Goal: Information Seeking & Learning: Check status

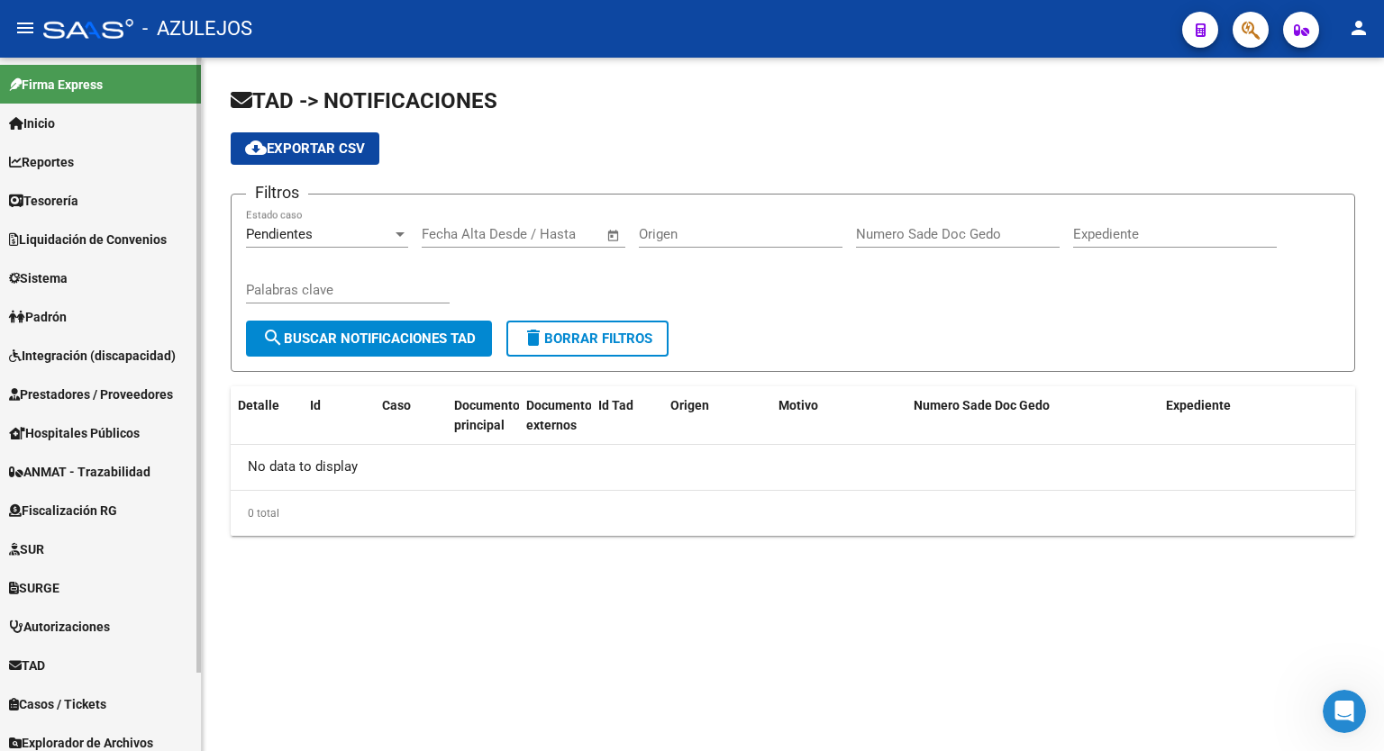
scroll to position [88, 0]
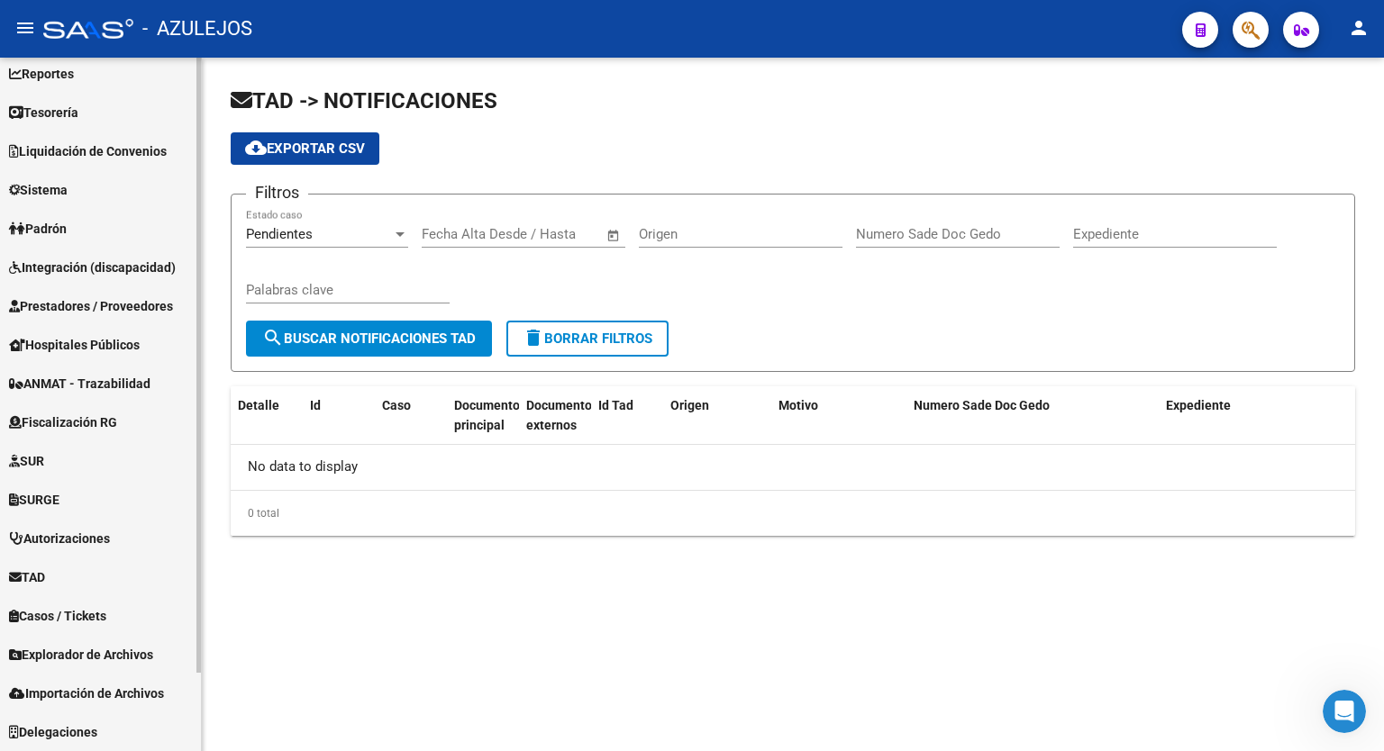
click at [87, 224] on link "Padrón" at bounding box center [100, 228] width 201 height 39
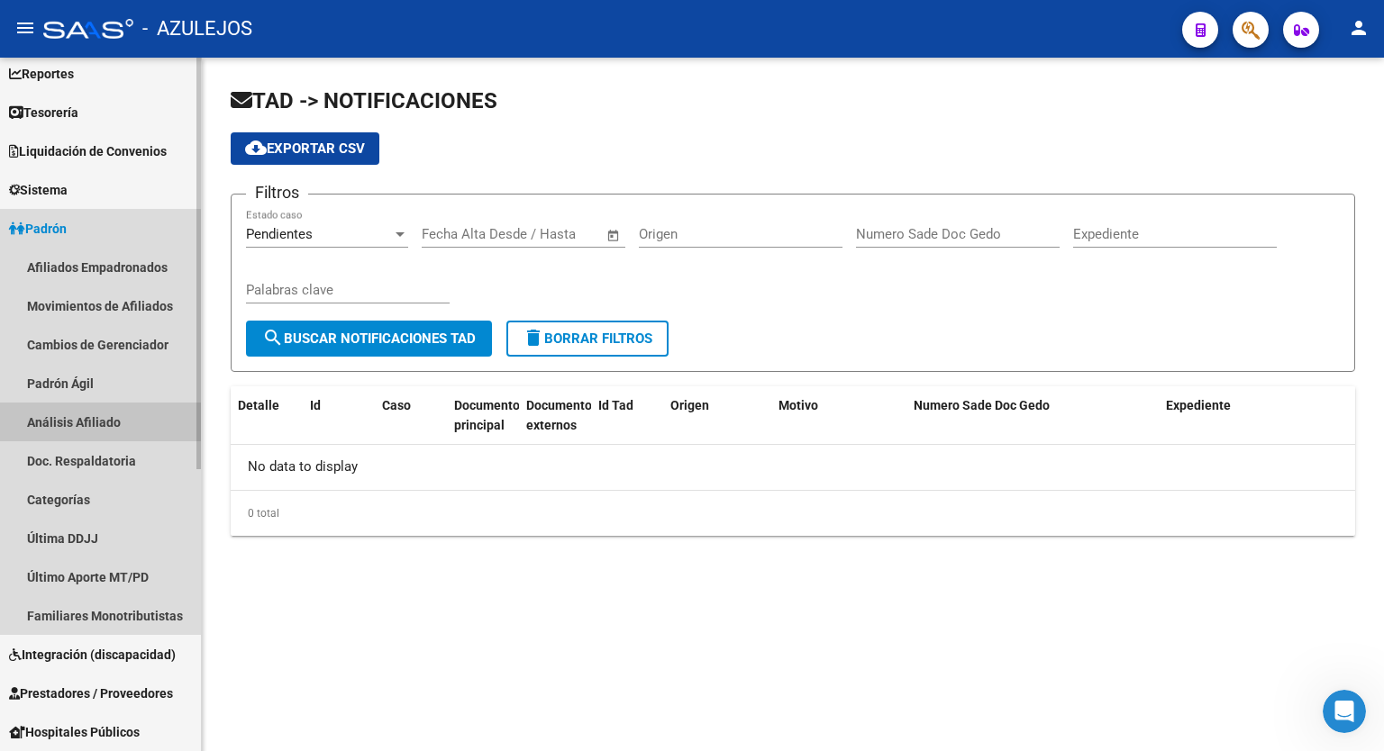
click at [72, 431] on link "Análisis Afiliado" at bounding box center [100, 422] width 201 height 39
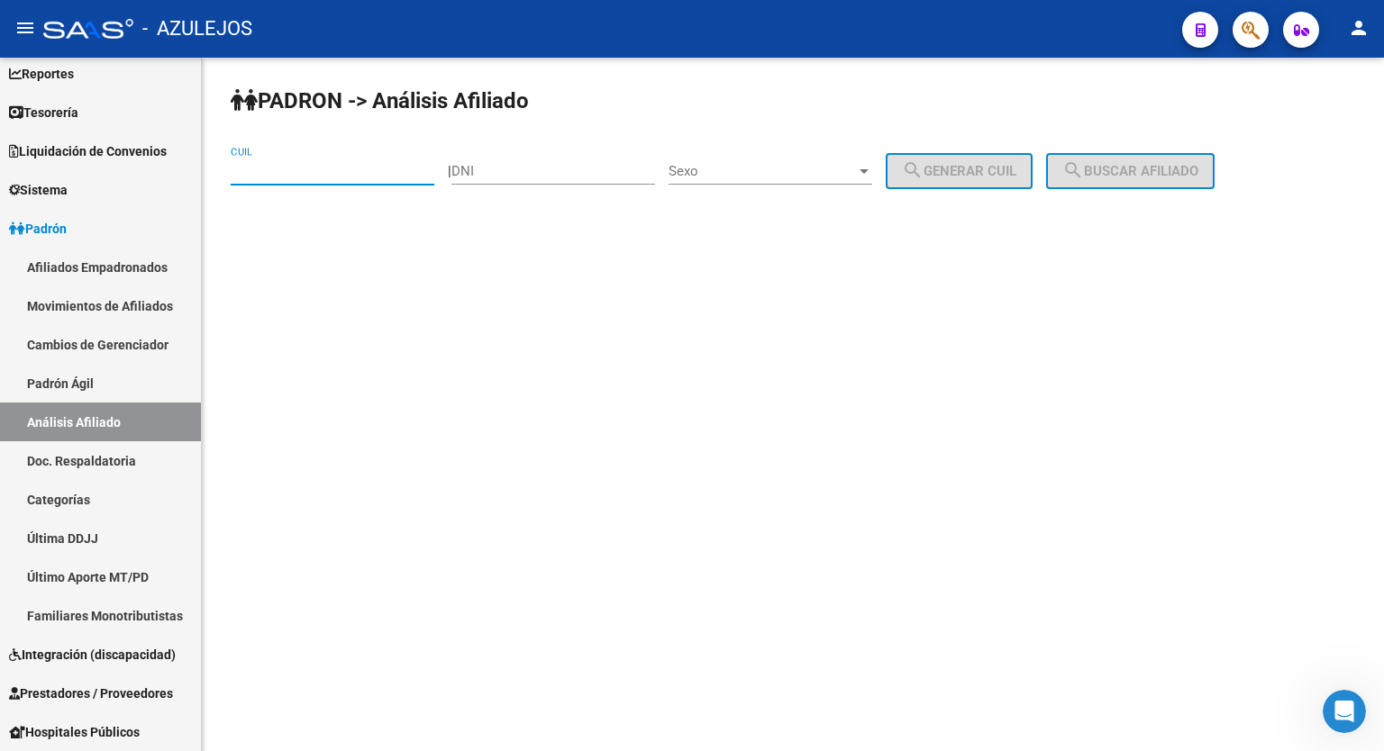
click at [362, 168] on input "CUIL" at bounding box center [333, 171] width 204 height 16
click at [537, 175] on input "DNI" at bounding box center [553, 171] width 204 height 16
type input "25339306"
click at [738, 174] on span "Sexo" at bounding box center [762, 171] width 187 height 16
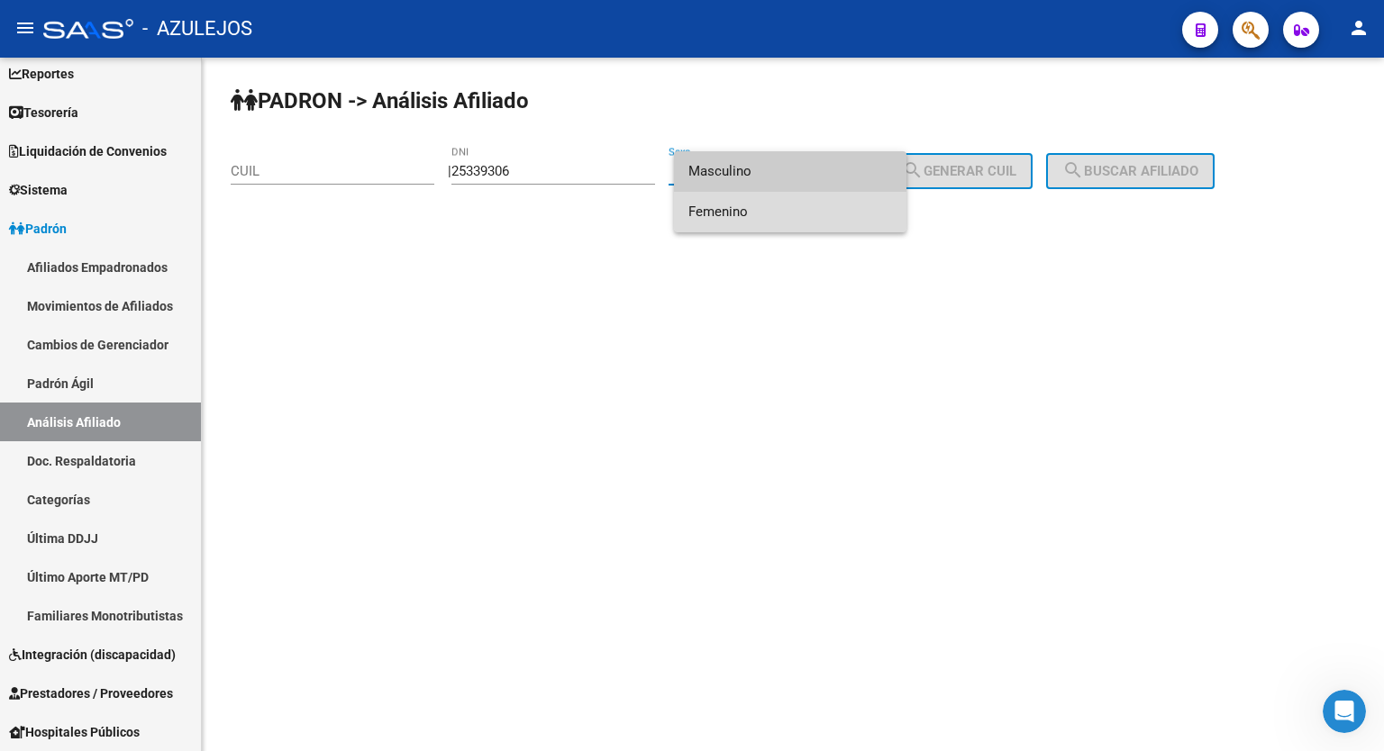
click at [747, 209] on span "Femenino" at bounding box center [790, 212] width 204 height 41
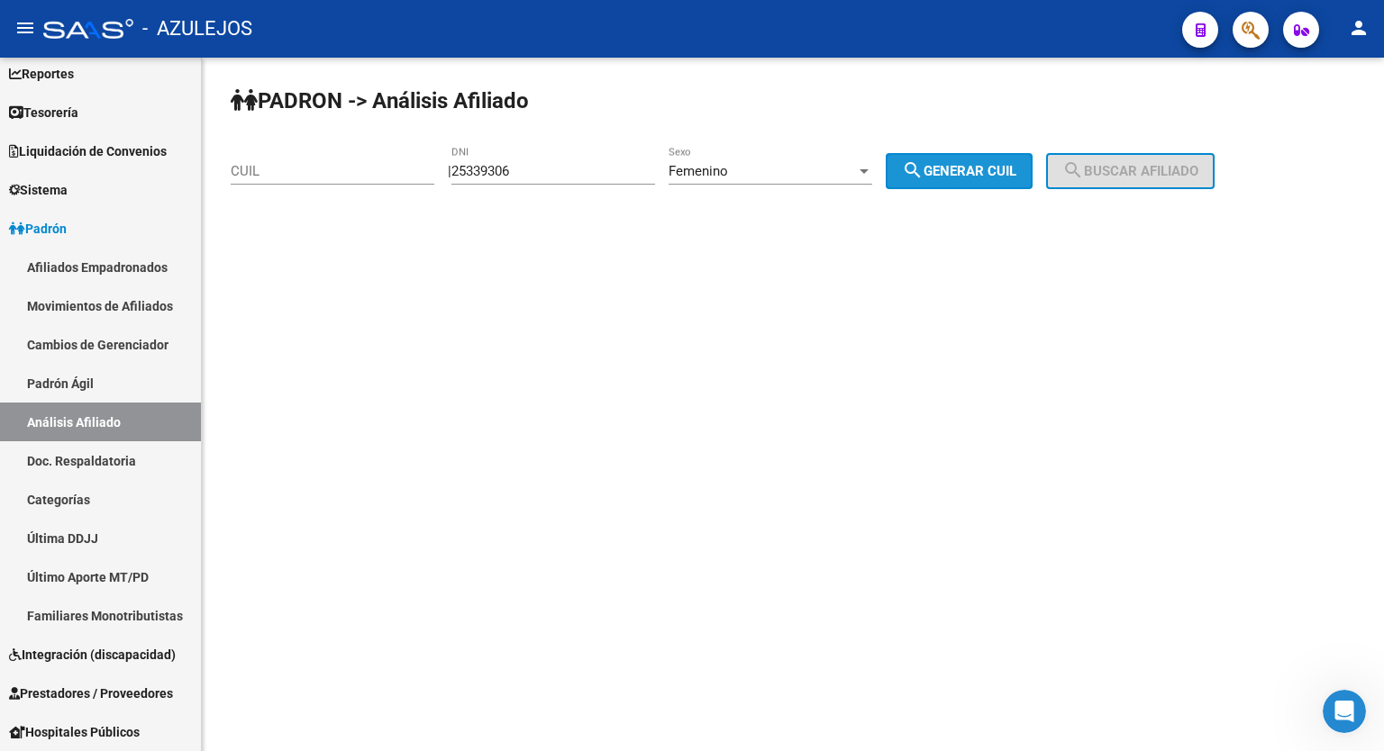
click at [924, 164] on mat-icon "search" at bounding box center [913, 170] width 22 height 22
type input "27-25339306-3"
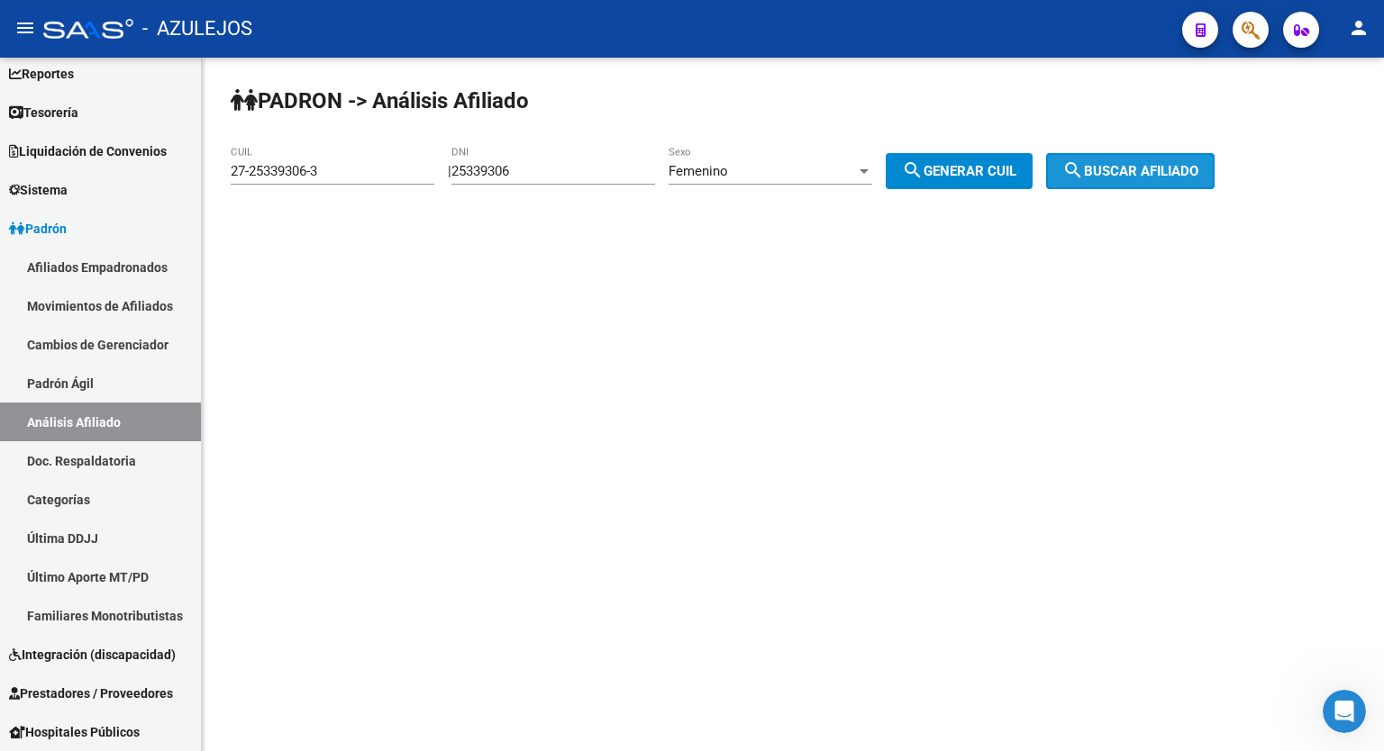
click at [1106, 165] on span "search Buscar afiliado" at bounding box center [1130, 171] width 136 height 16
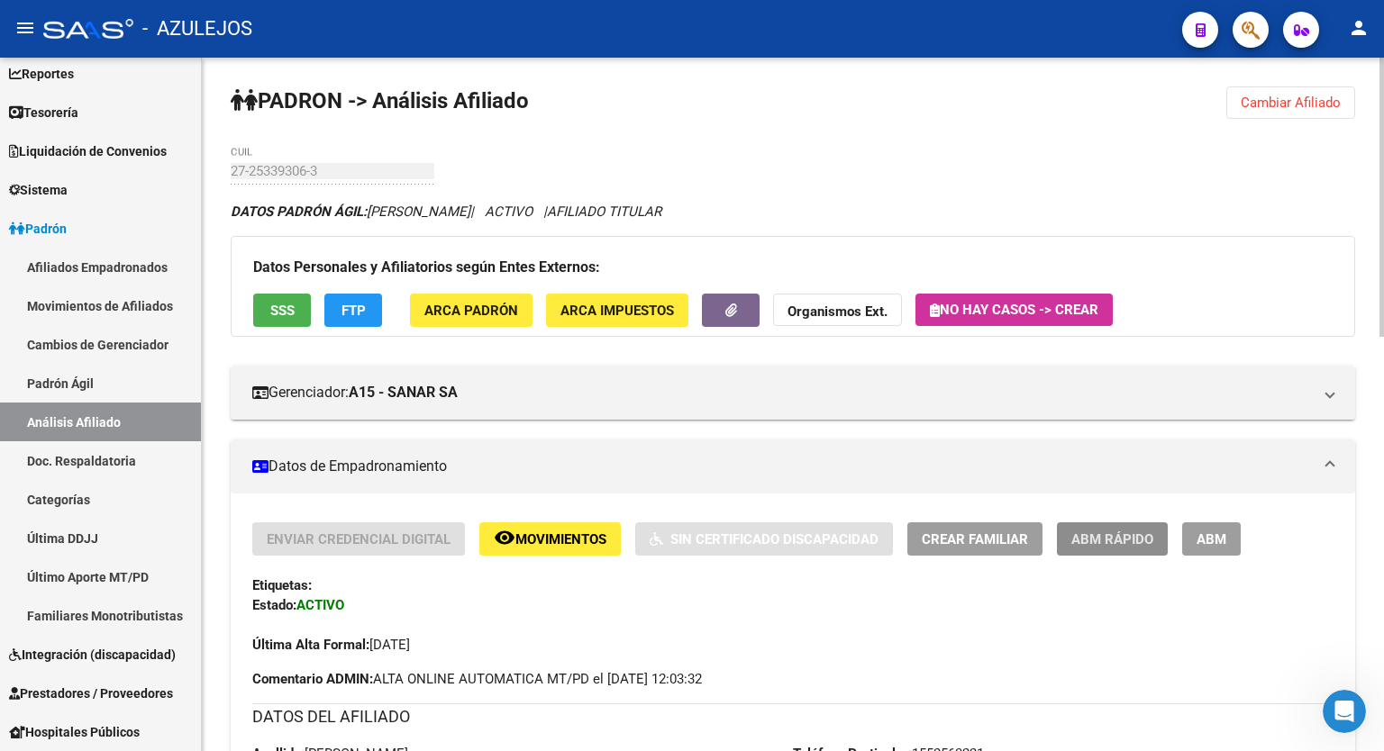
click at [1126, 540] on span "ABM Rápido" at bounding box center [1112, 540] width 82 height 16
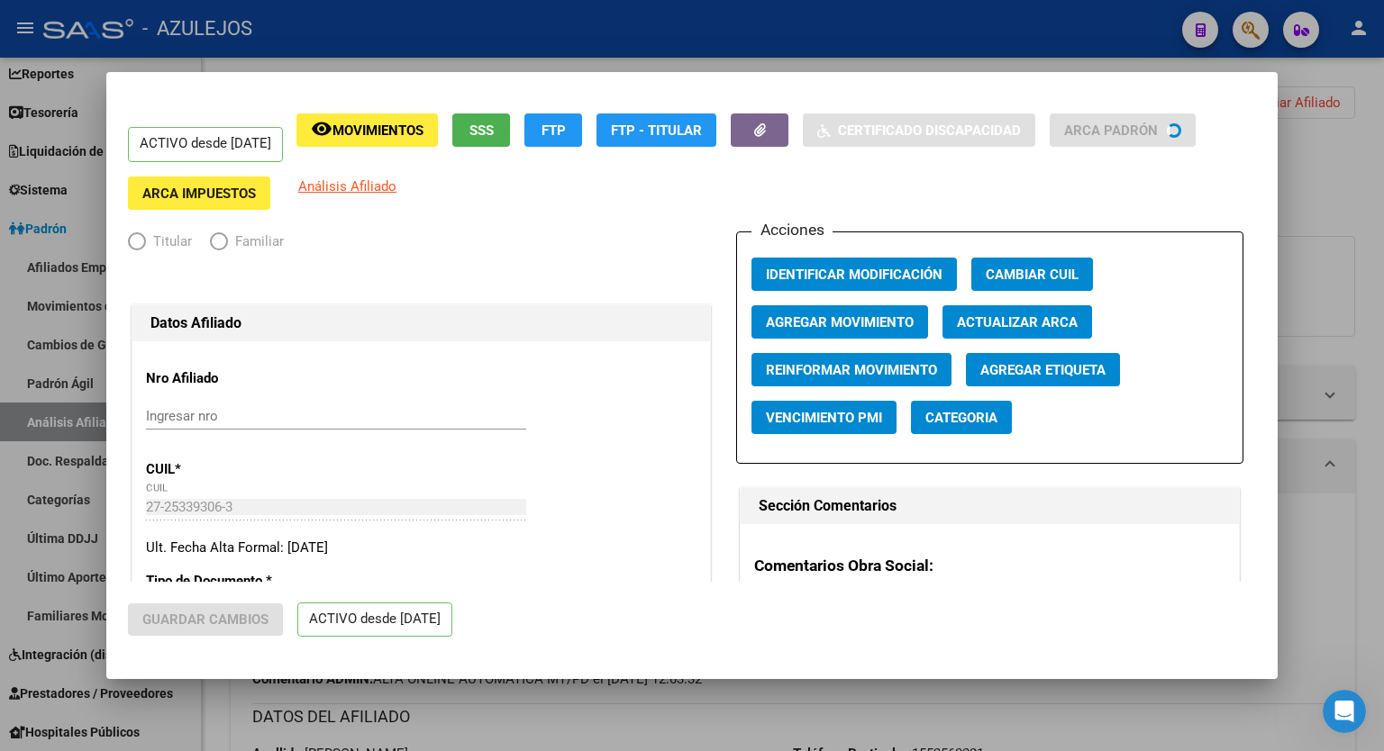
radio input "true"
type input "27-25339306-3"
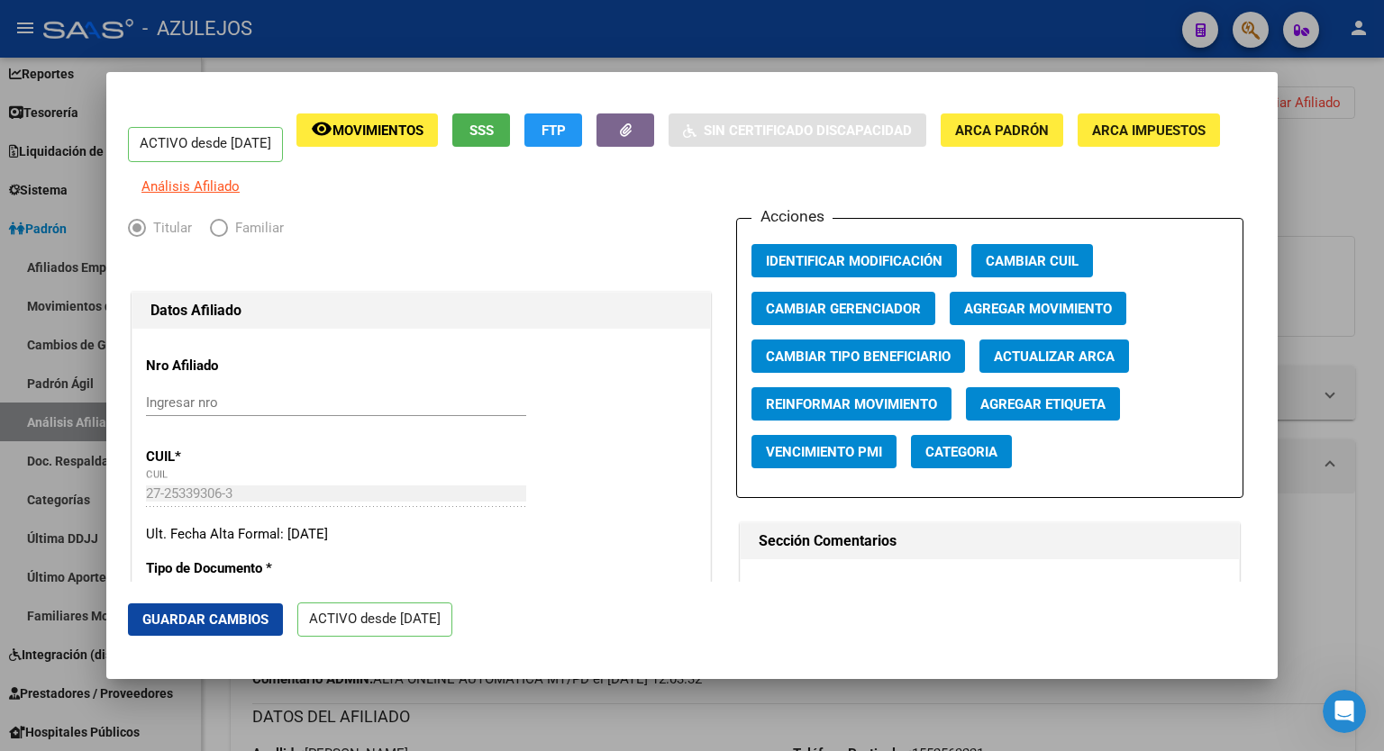
click at [1047, 325] on button "Agregar Movimiento" at bounding box center [1038, 308] width 177 height 33
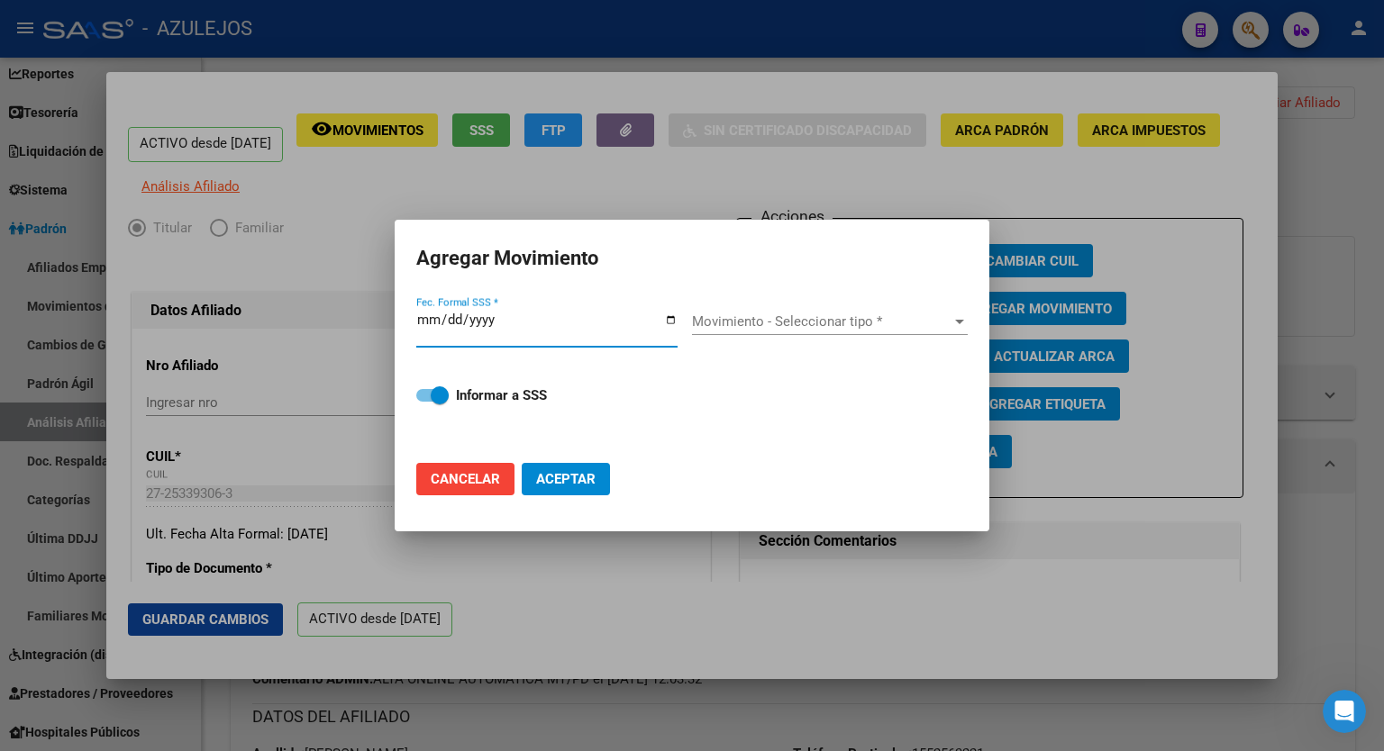
click at [673, 320] on input "Fec. Formal SSS *" at bounding box center [546, 327] width 261 height 29
type input "[DATE]"
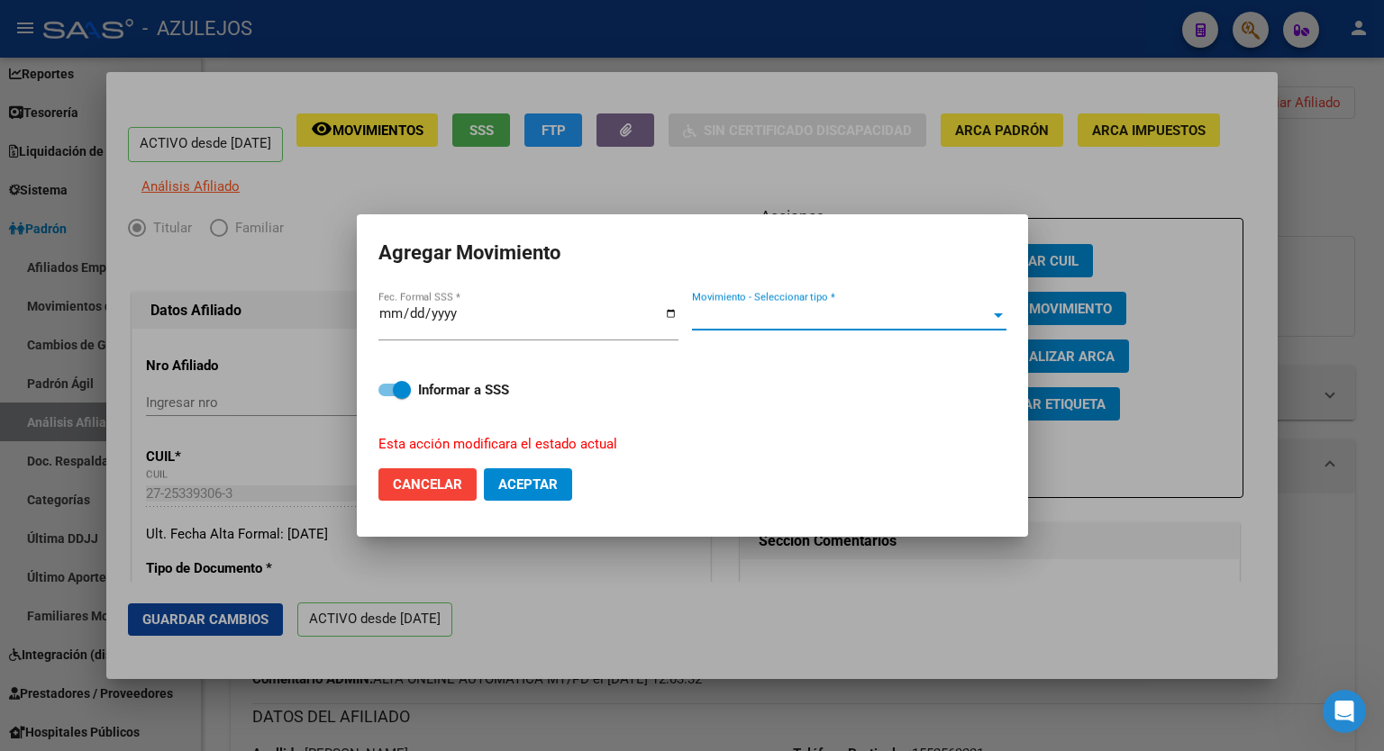
click at [965, 317] on span "Movimiento - Seleccionar tipo *" at bounding box center [841, 316] width 298 height 16
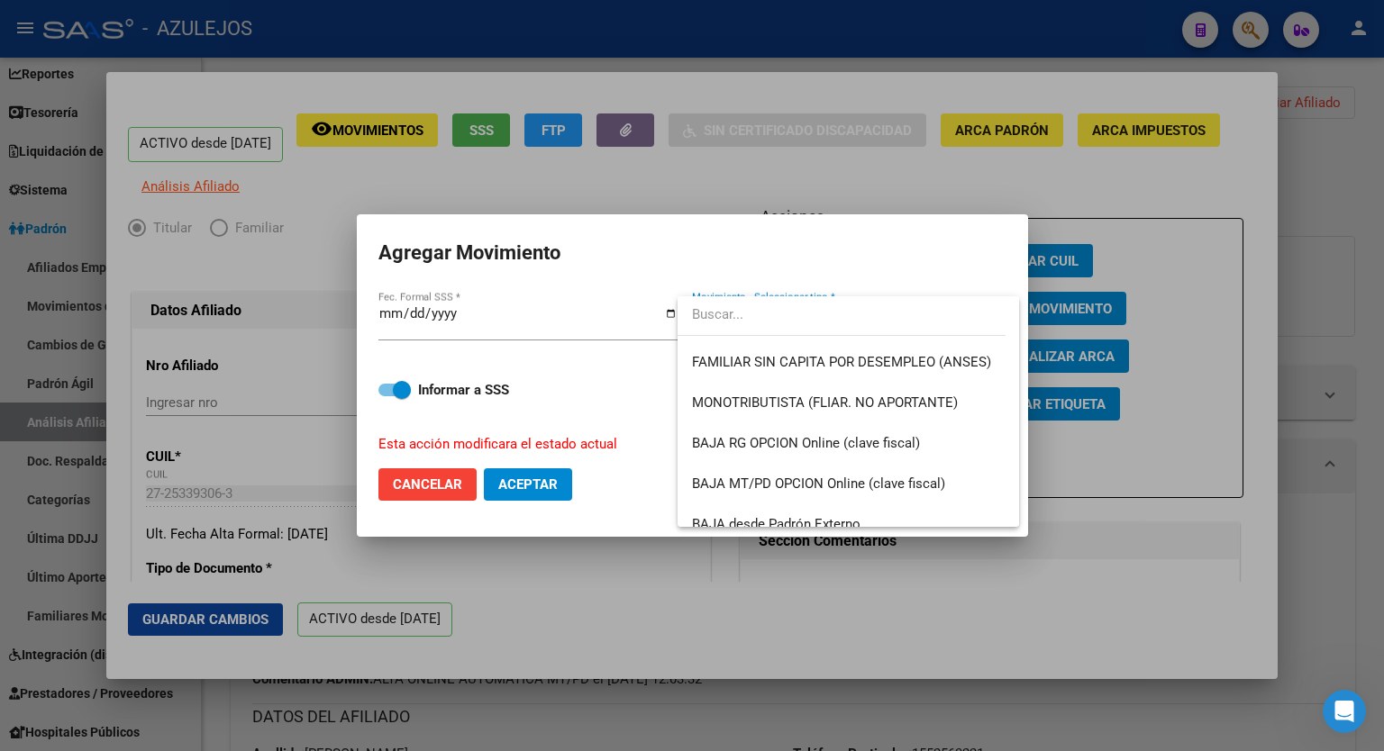
scroll to position [1310, 0]
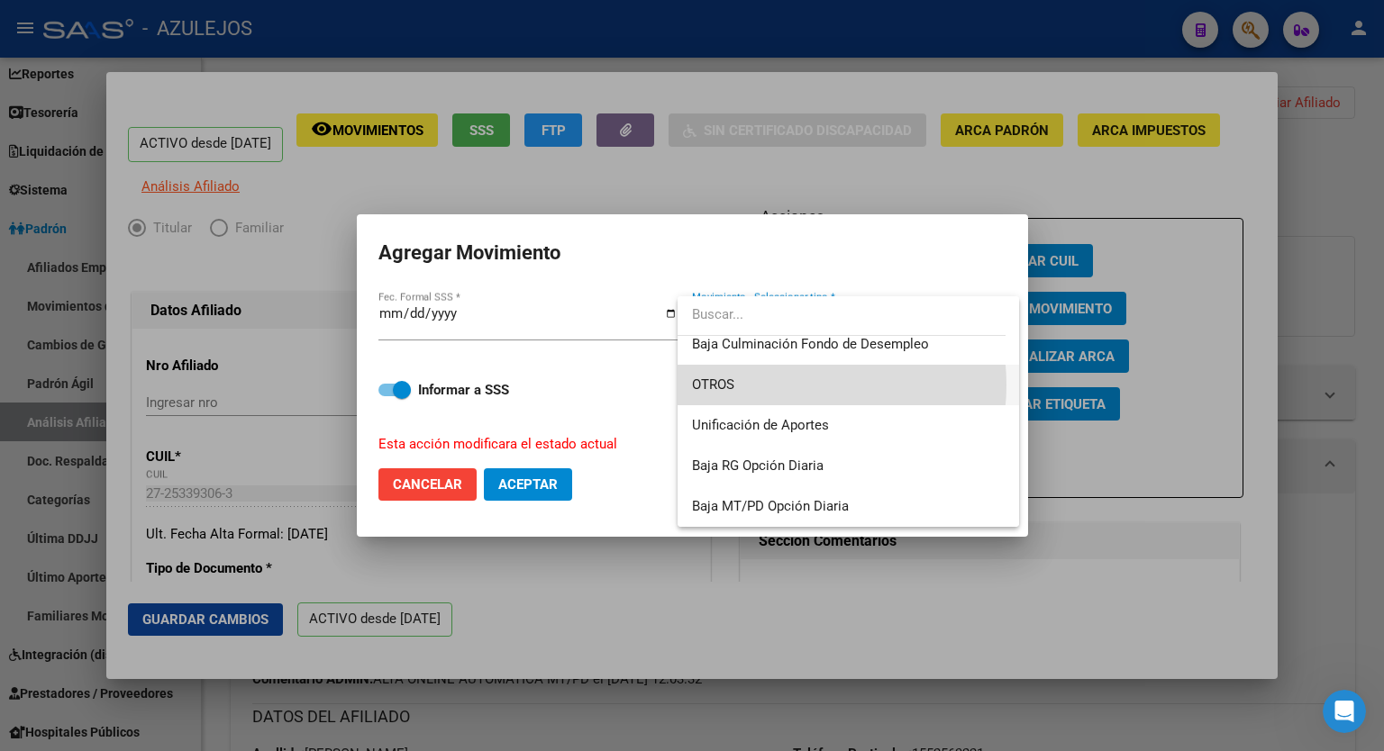
click at [781, 385] on span "OTROS" at bounding box center [848, 385] width 313 height 41
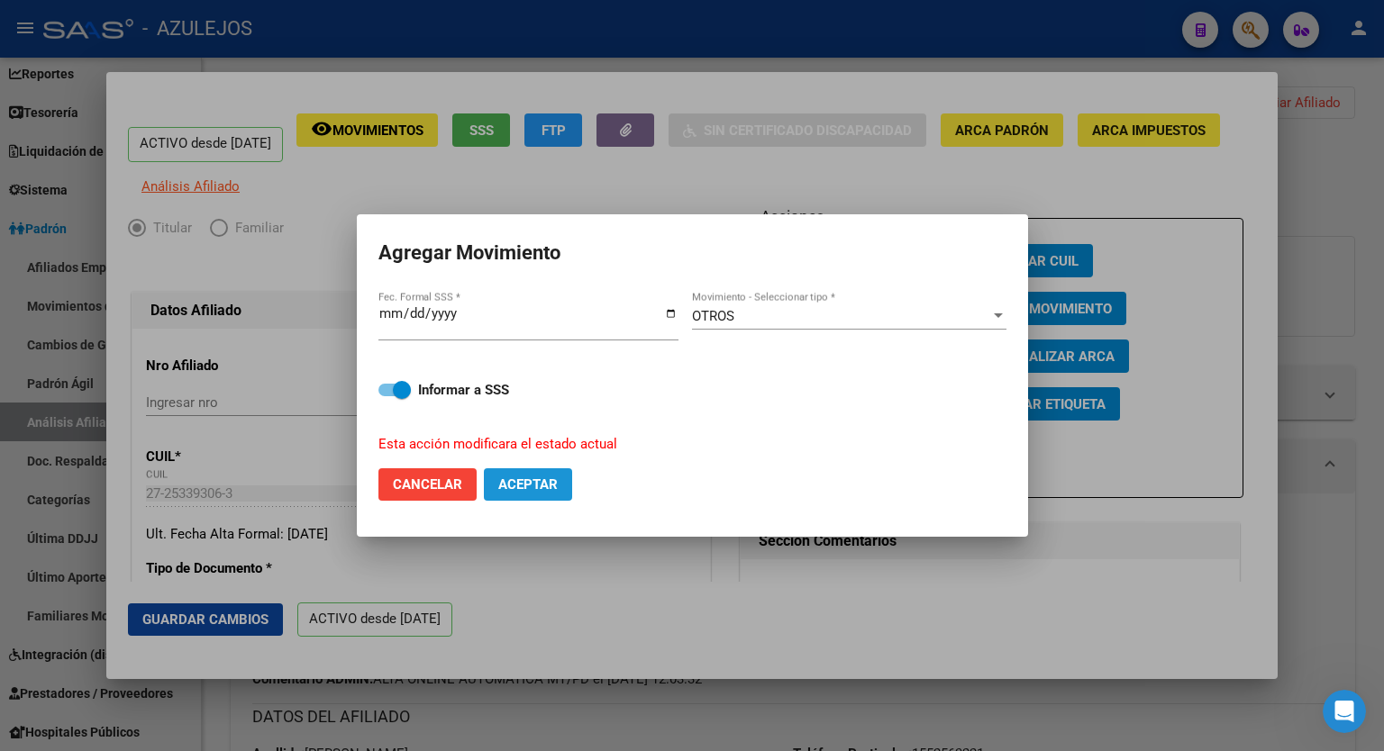
click at [531, 484] on span "Aceptar" at bounding box center [527, 485] width 59 height 16
checkbox input "false"
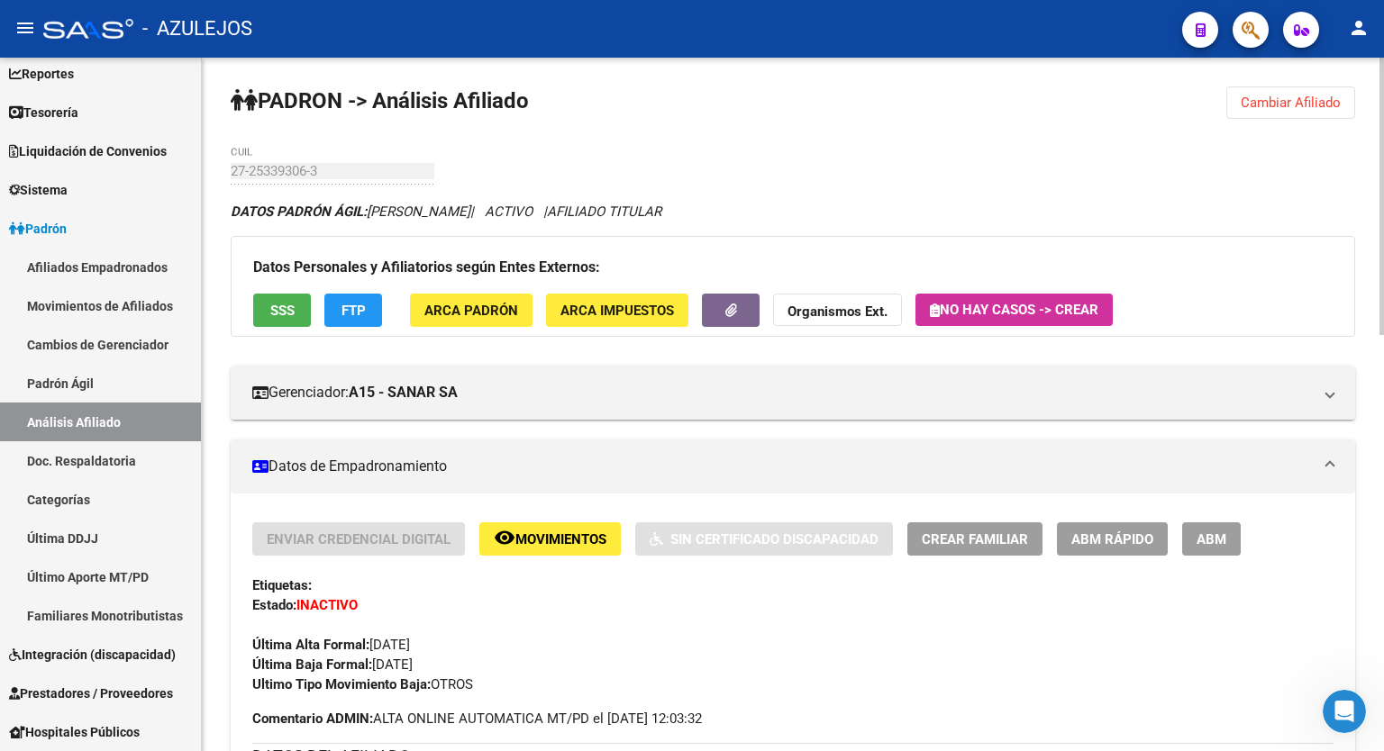
click at [1273, 97] on span "Cambiar Afiliado" at bounding box center [1291, 103] width 100 height 16
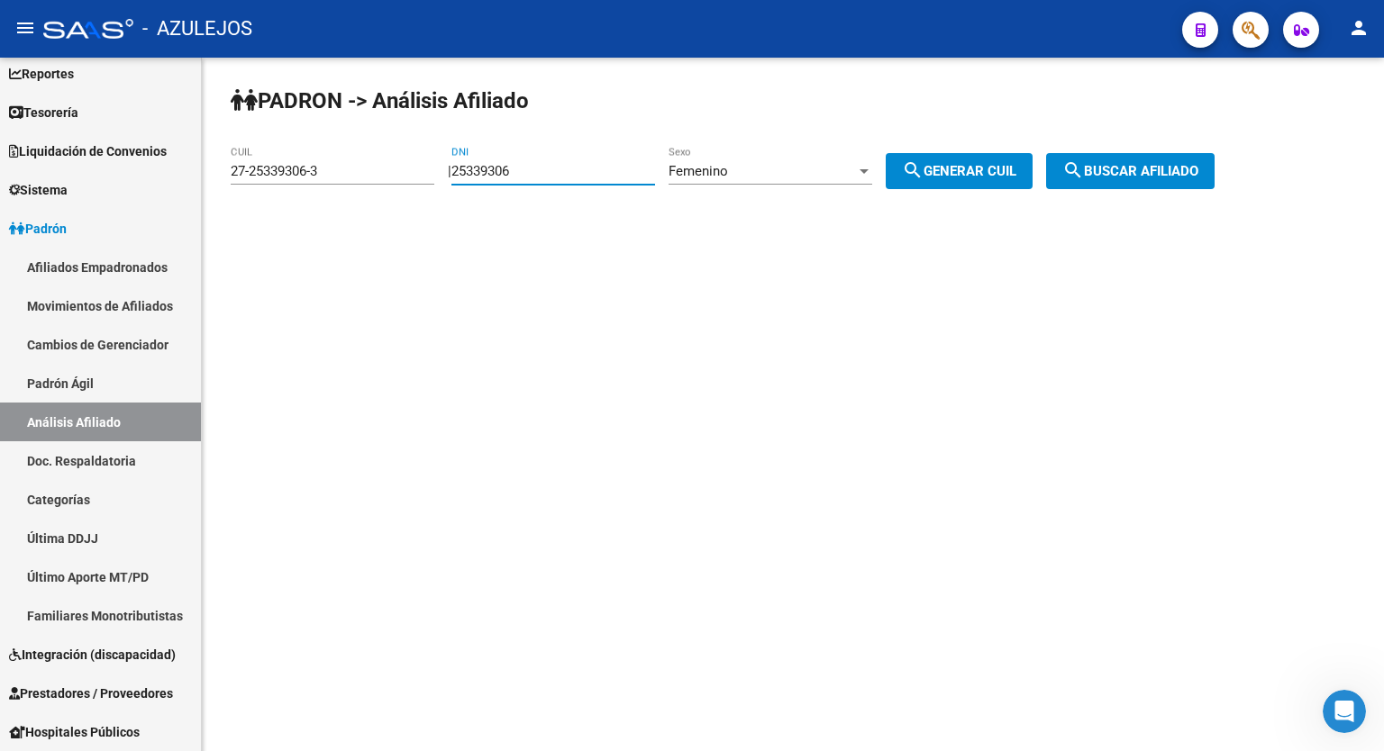
drag, startPoint x: 542, startPoint y: 166, endPoint x: 373, endPoint y: 205, distance: 173.8
click at [373, 205] on div "PADRON -> Análisis Afiliado 27-25339306-3 CUIL | 25339306 DNI Femenino Sexo sea…" at bounding box center [793, 152] width 1182 height 189
type input "30307698"
click at [779, 171] on div "Femenino" at bounding box center [762, 171] width 187 height 16
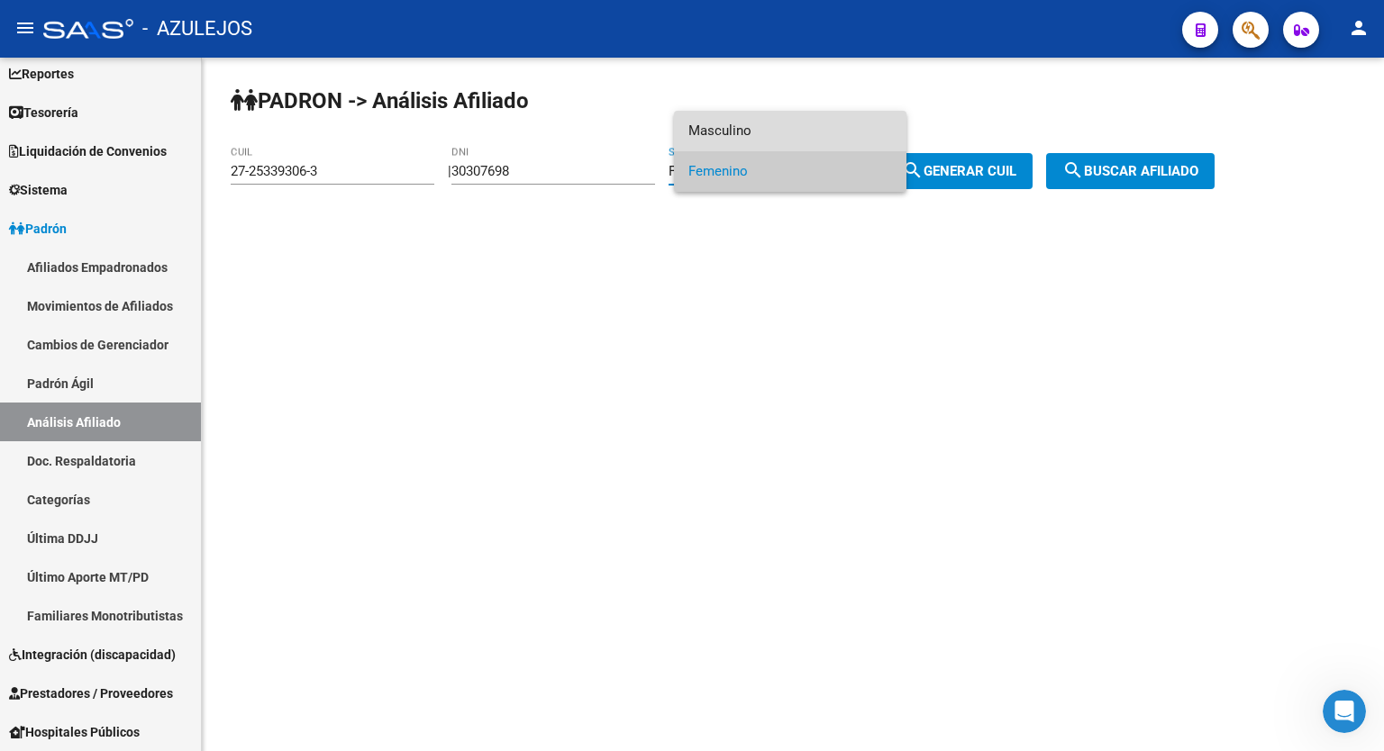
click at [769, 137] on span "Masculino" at bounding box center [790, 131] width 204 height 41
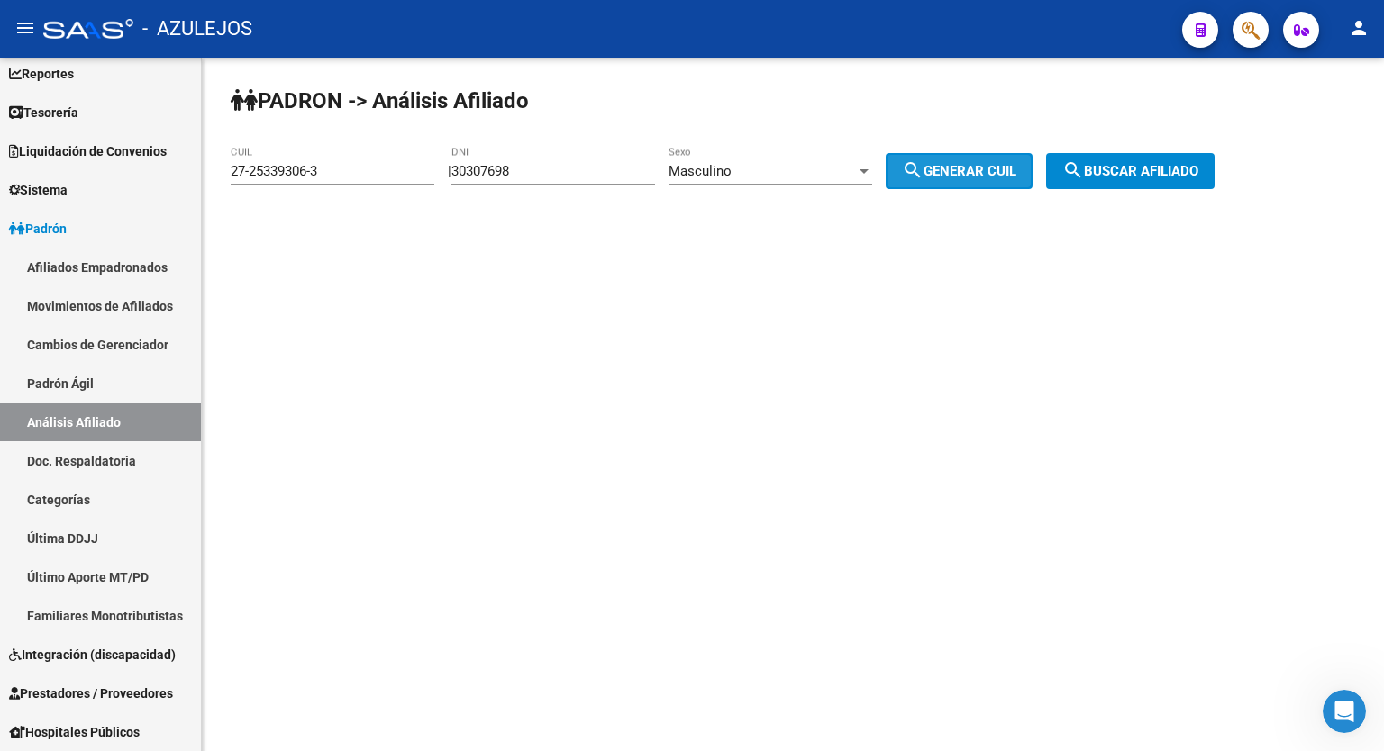
click at [924, 178] on mat-icon "search" at bounding box center [913, 170] width 22 height 22
type input "20-30307698-1"
click at [1152, 217] on div "PADRON -> Análisis Afiliado 20-30307698-1 CUIL | 30307698 DNI Masculino Sexo se…" at bounding box center [793, 152] width 1182 height 189
click at [1150, 180] on button "search Buscar afiliado" at bounding box center [1130, 171] width 168 height 36
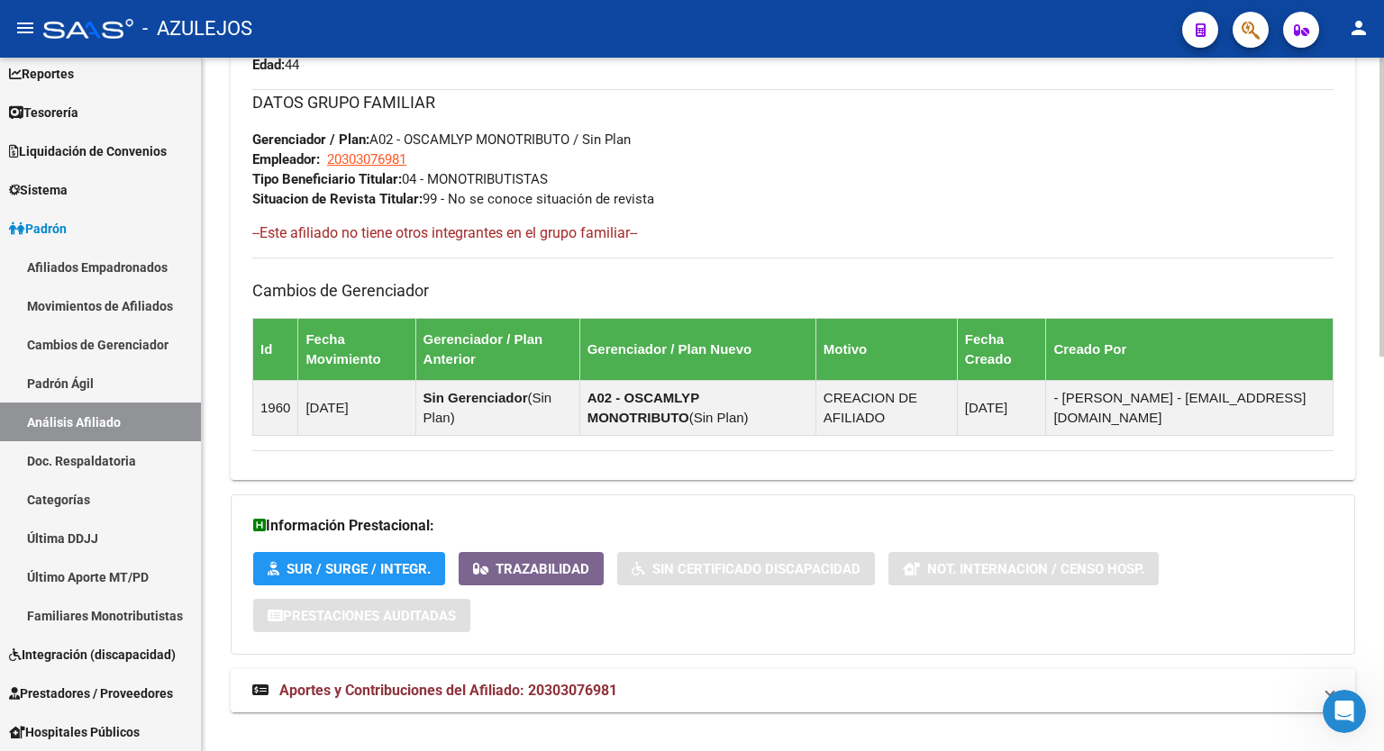
scroll to position [915, 0]
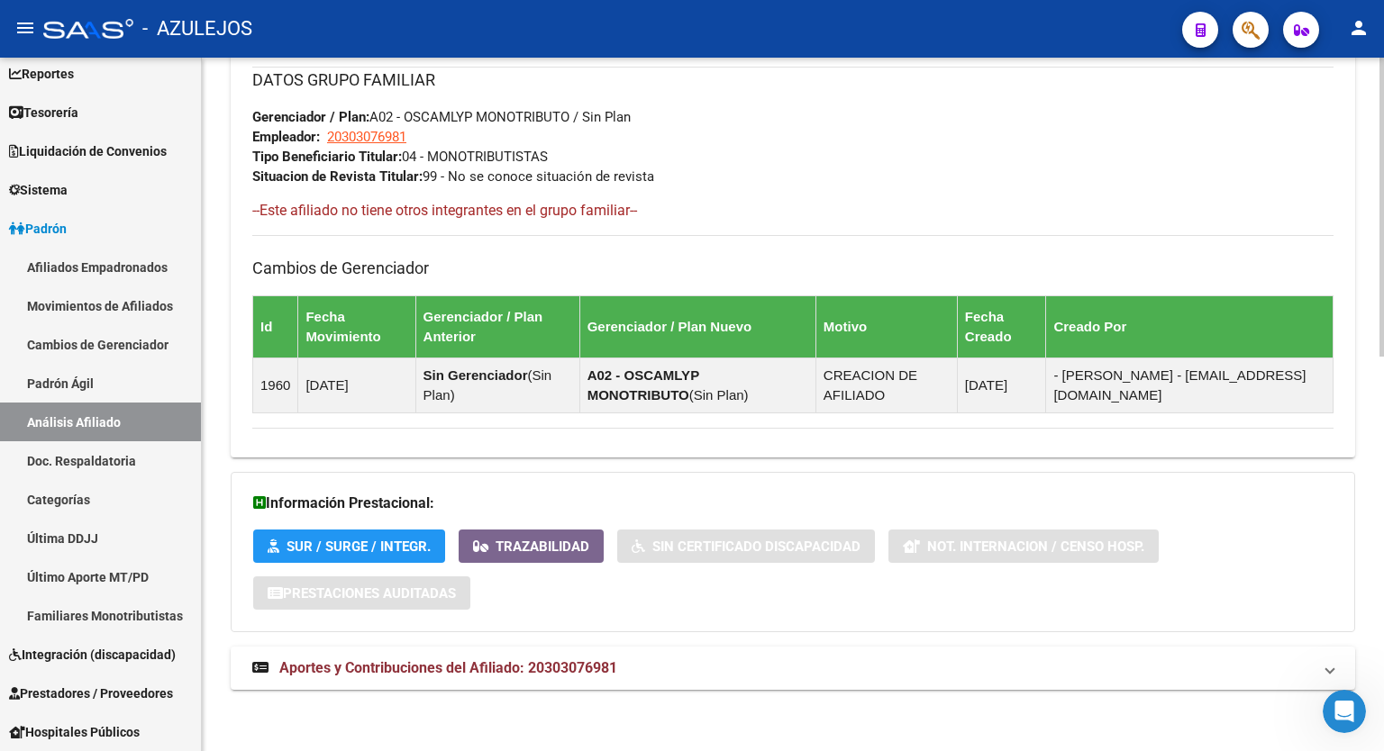
click at [1383, 721] on div at bounding box center [1381, 600] width 5 height 299
click at [551, 664] on span "Aportes y Contribuciones del Afiliado: 20303076981" at bounding box center [448, 668] width 338 height 17
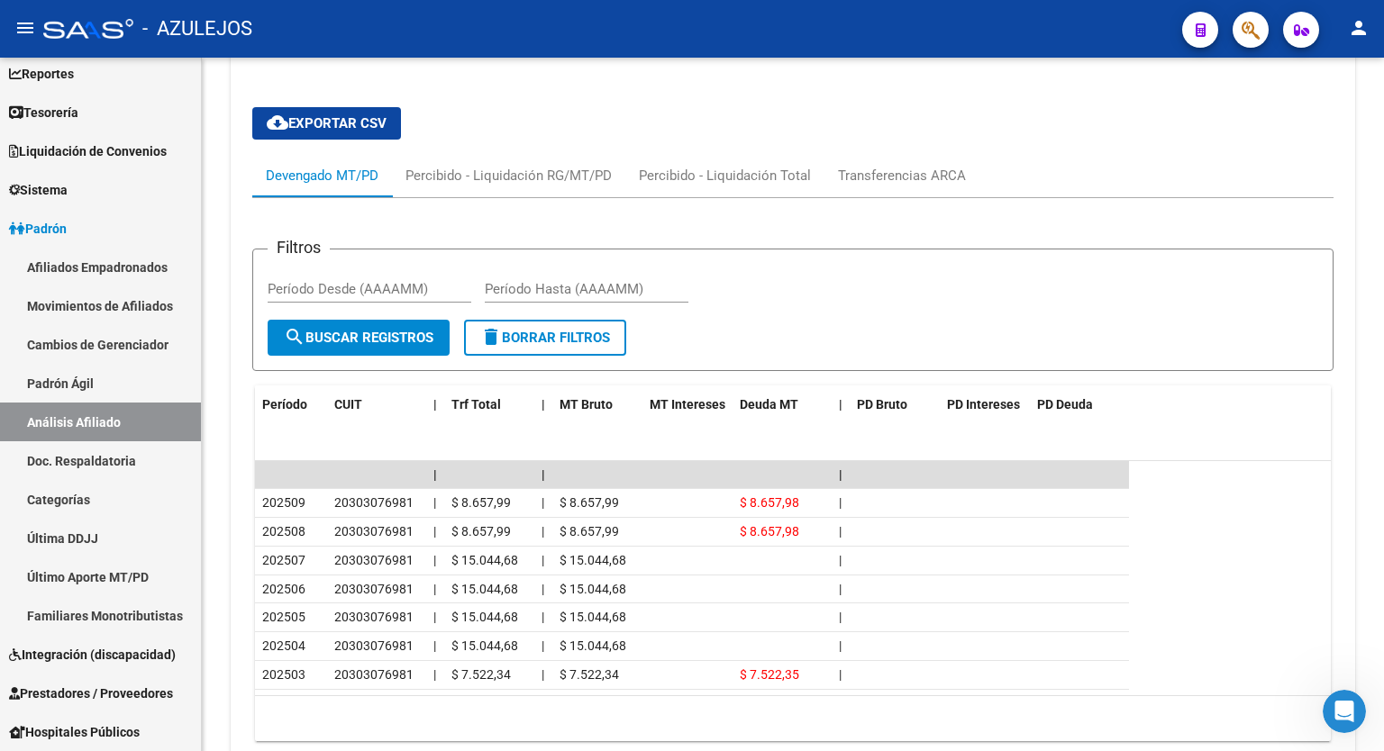
scroll to position [1568, 0]
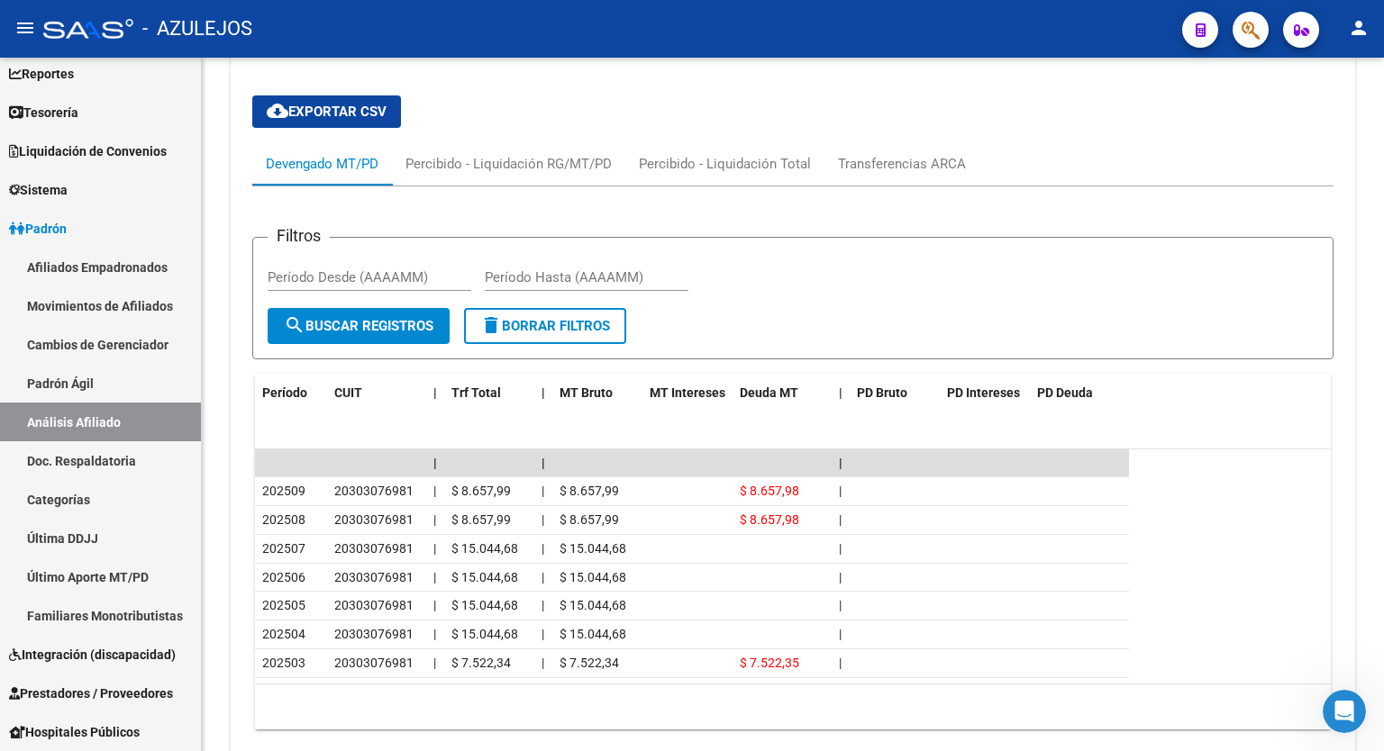
click at [1383, 664] on div at bounding box center [1381, 623] width 5 height 205
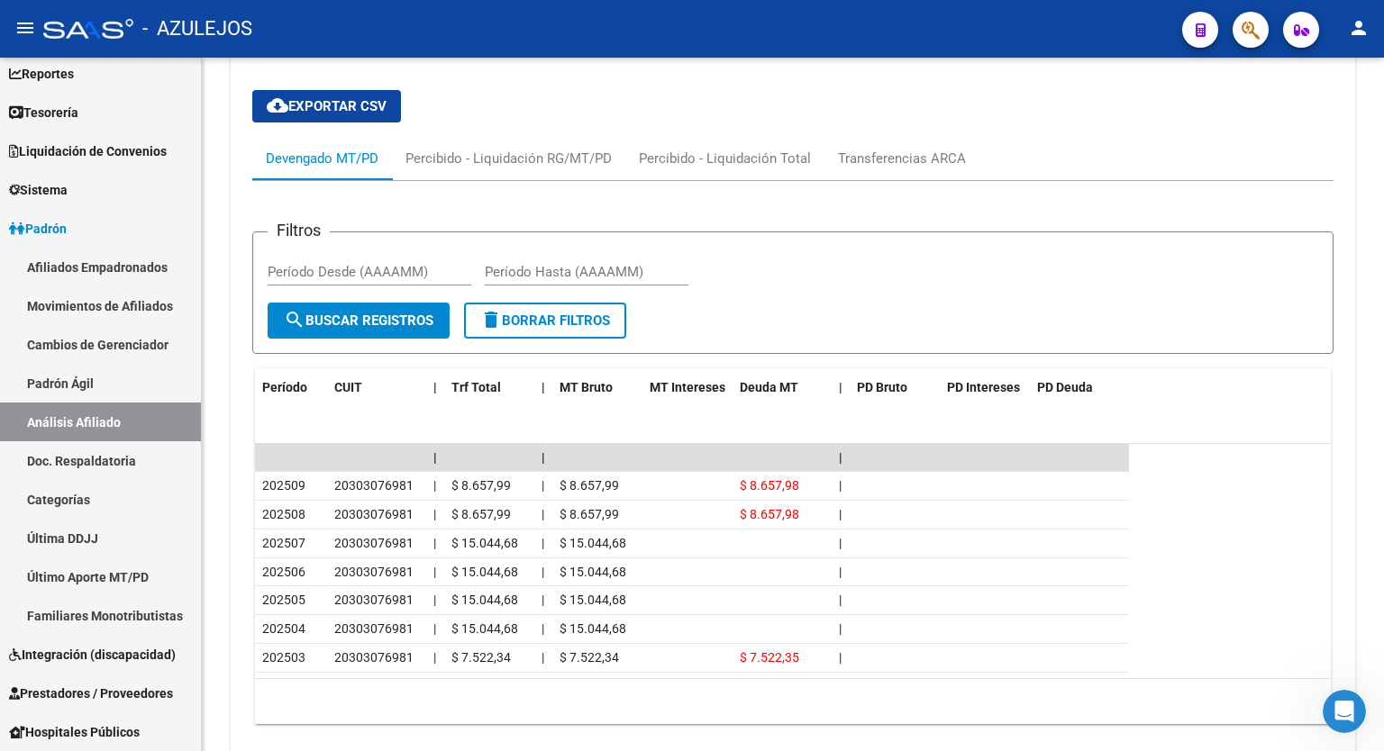
scroll to position [1639, 0]
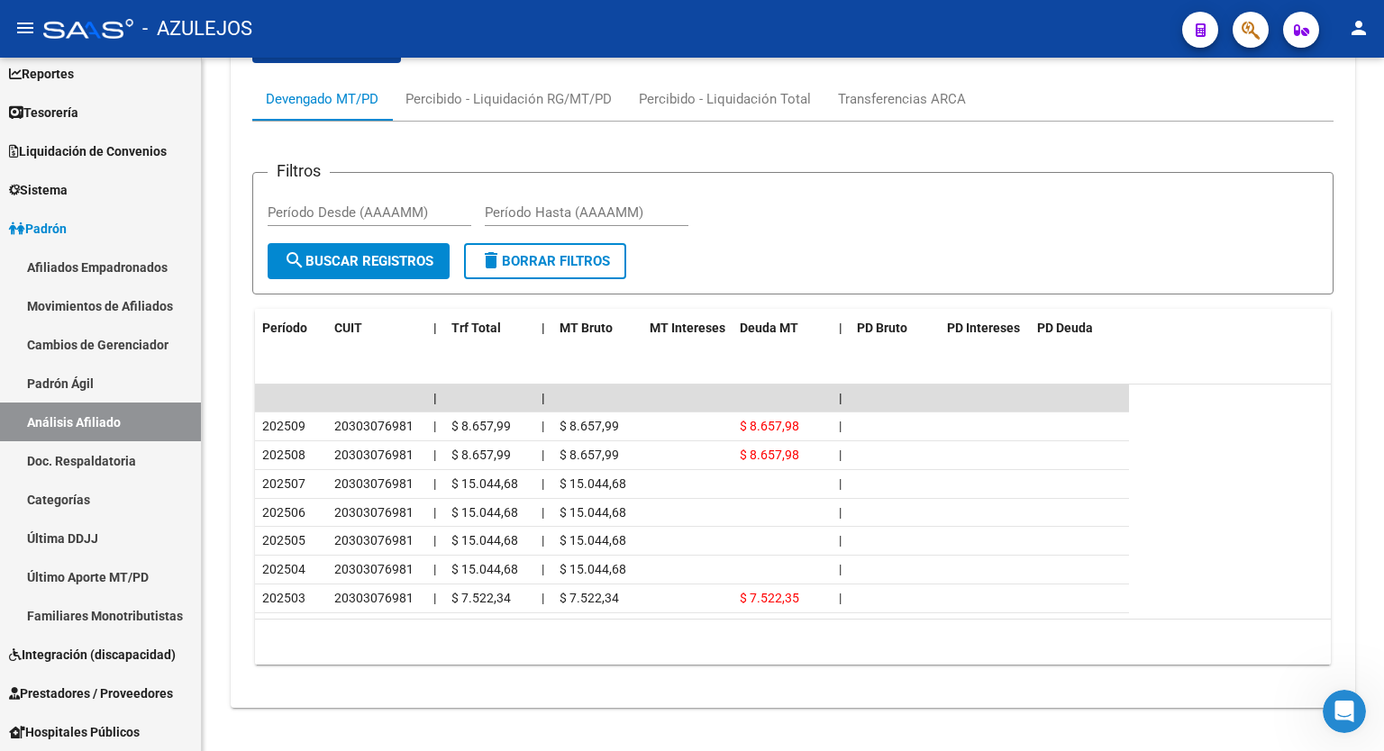
click at [1379, 624] on div at bounding box center [1381, 642] width 5 height 205
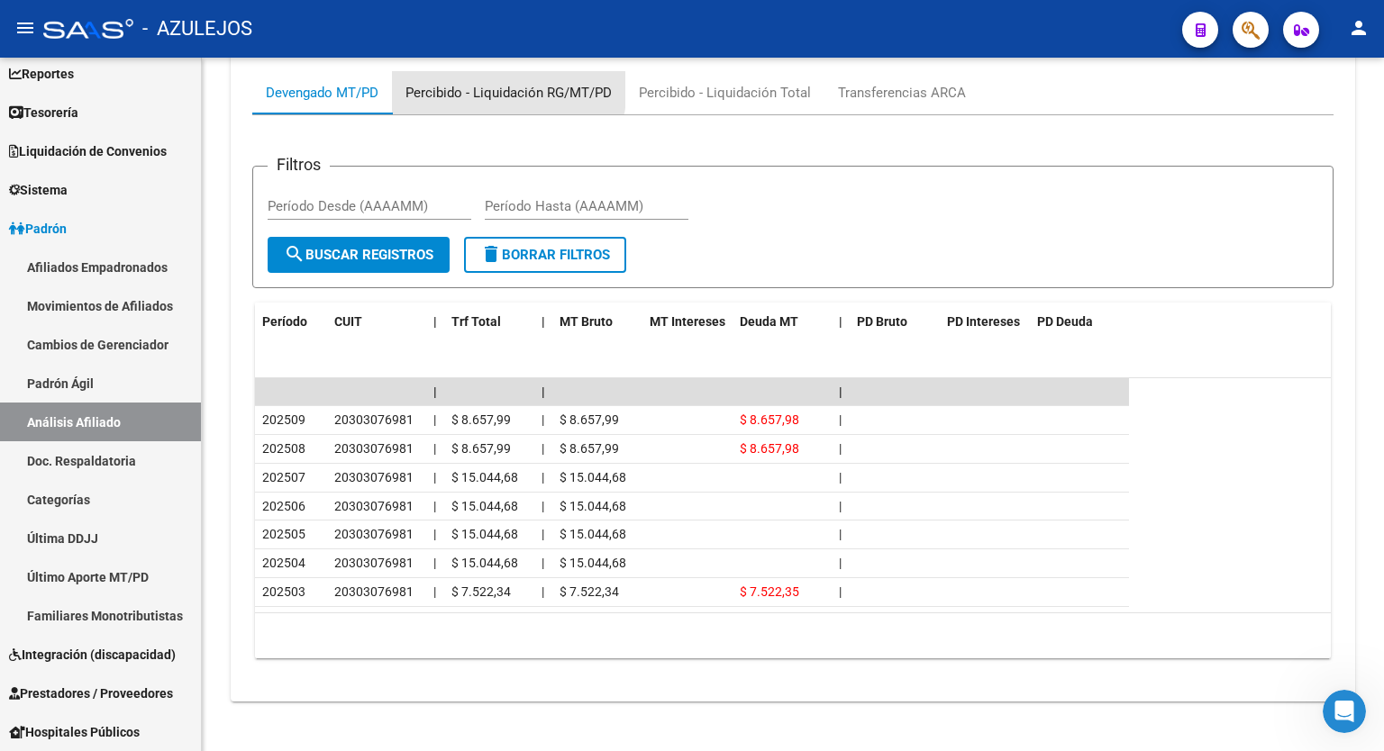
click at [508, 86] on div "Percibido - Liquidación RG/MT/PD" at bounding box center [508, 93] width 206 height 20
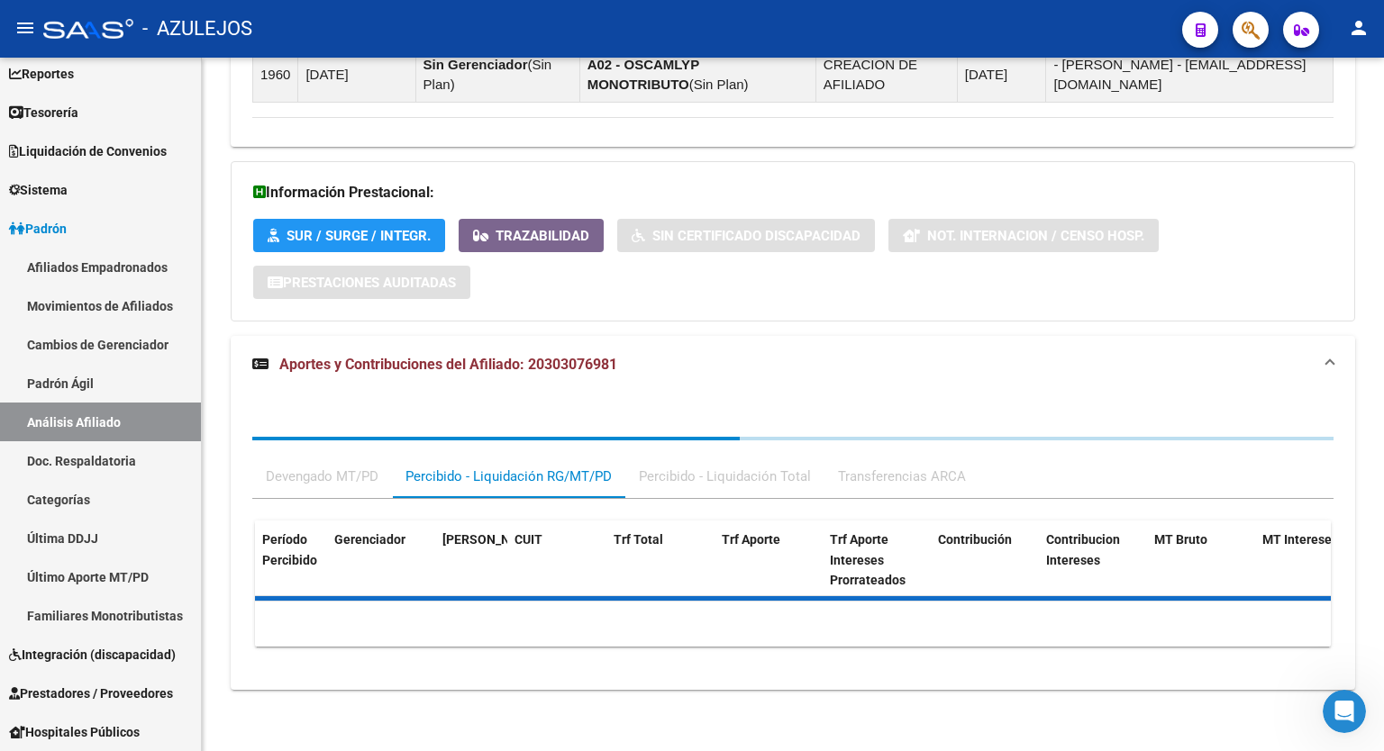
scroll to position [1592, 0]
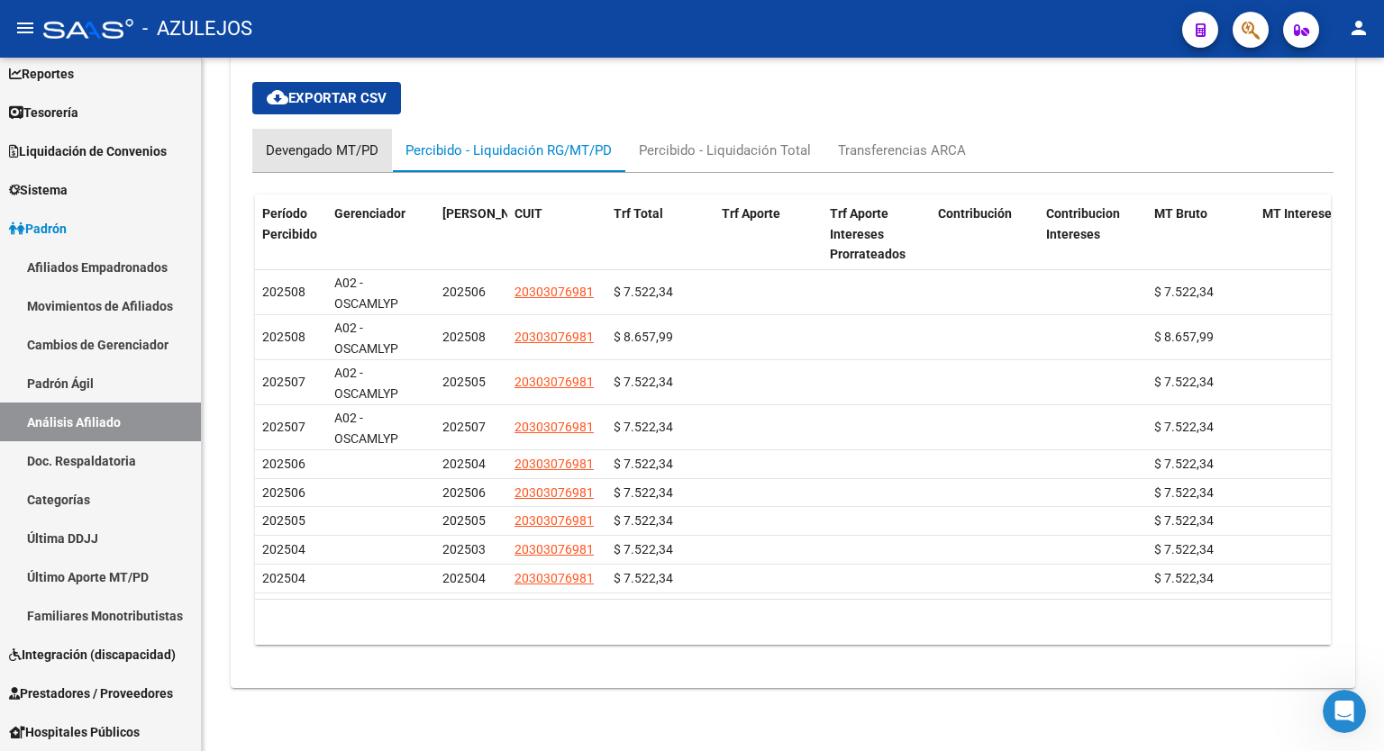
click at [337, 141] on div "Devengado MT/PD" at bounding box center [322, 151] width 113 height 20
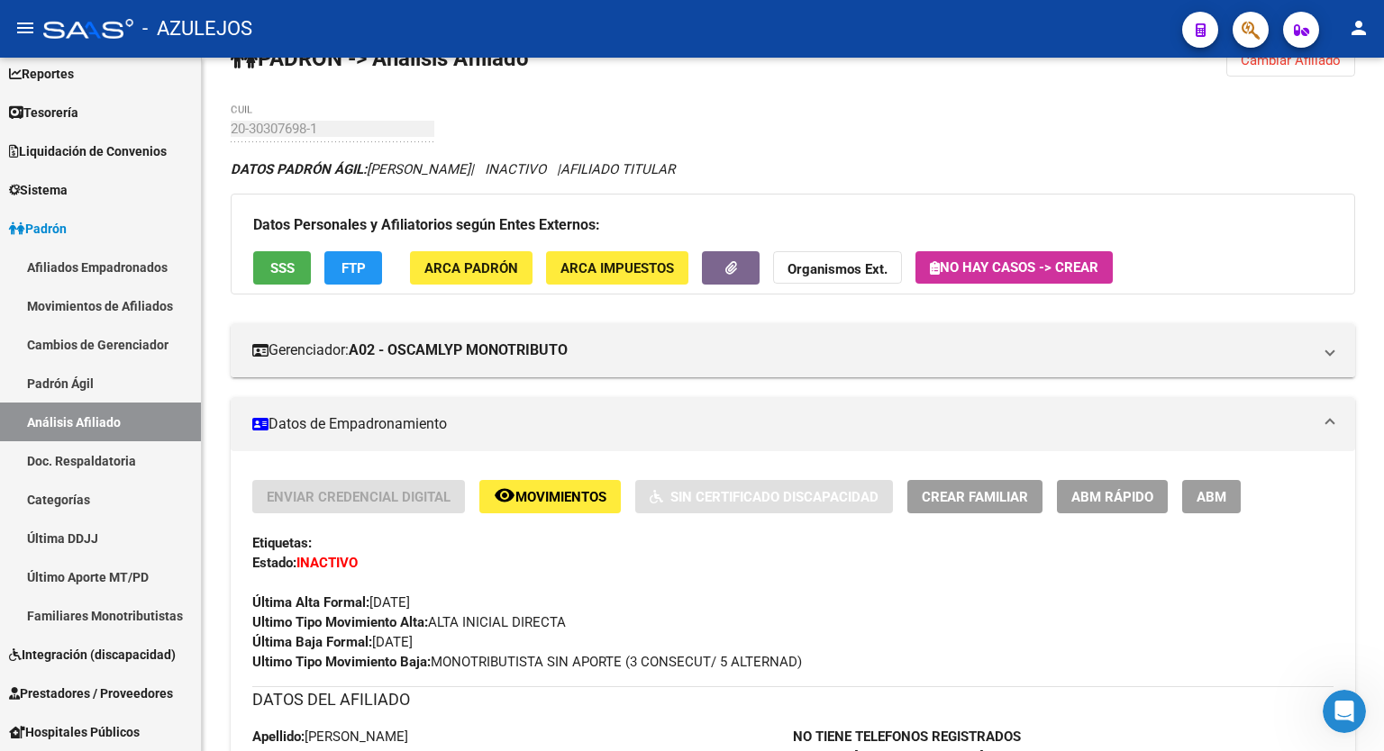
scroll to position [0, 0]
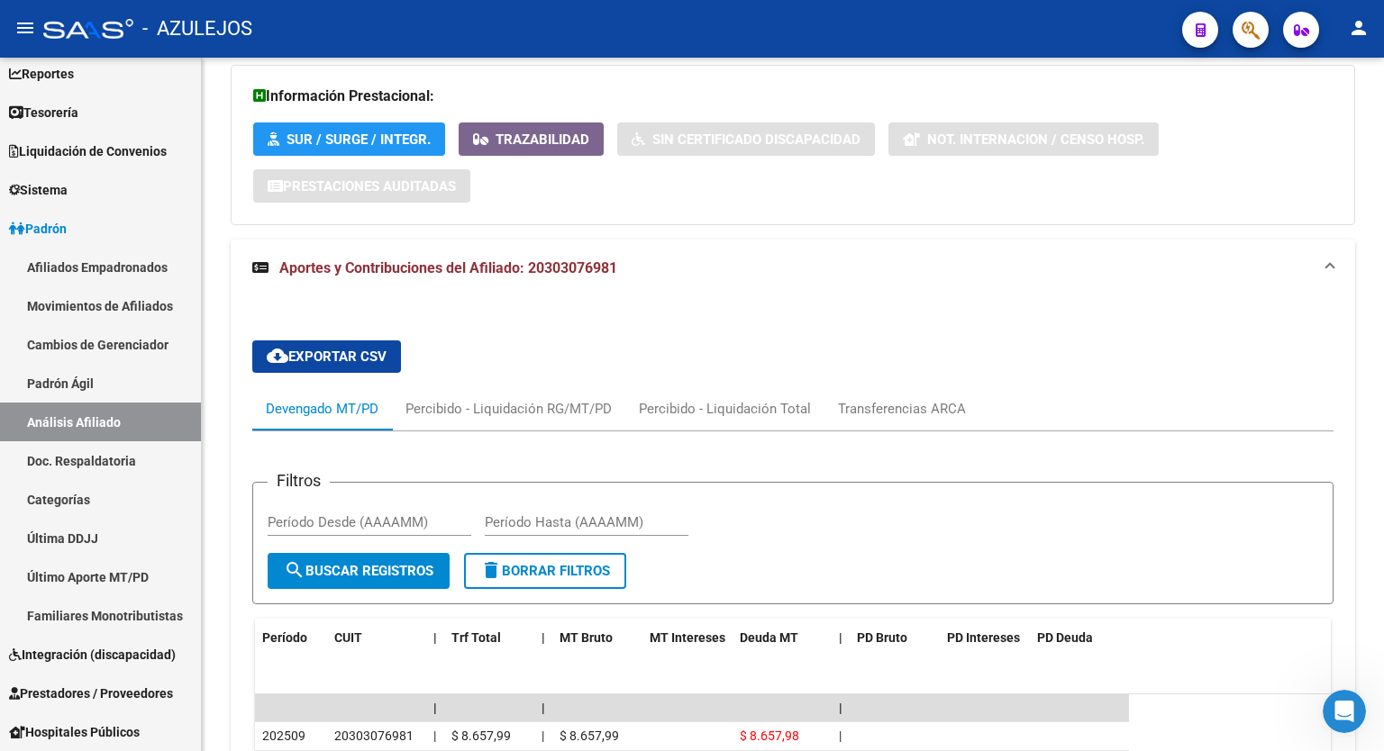
scroll to position [1647, 0]
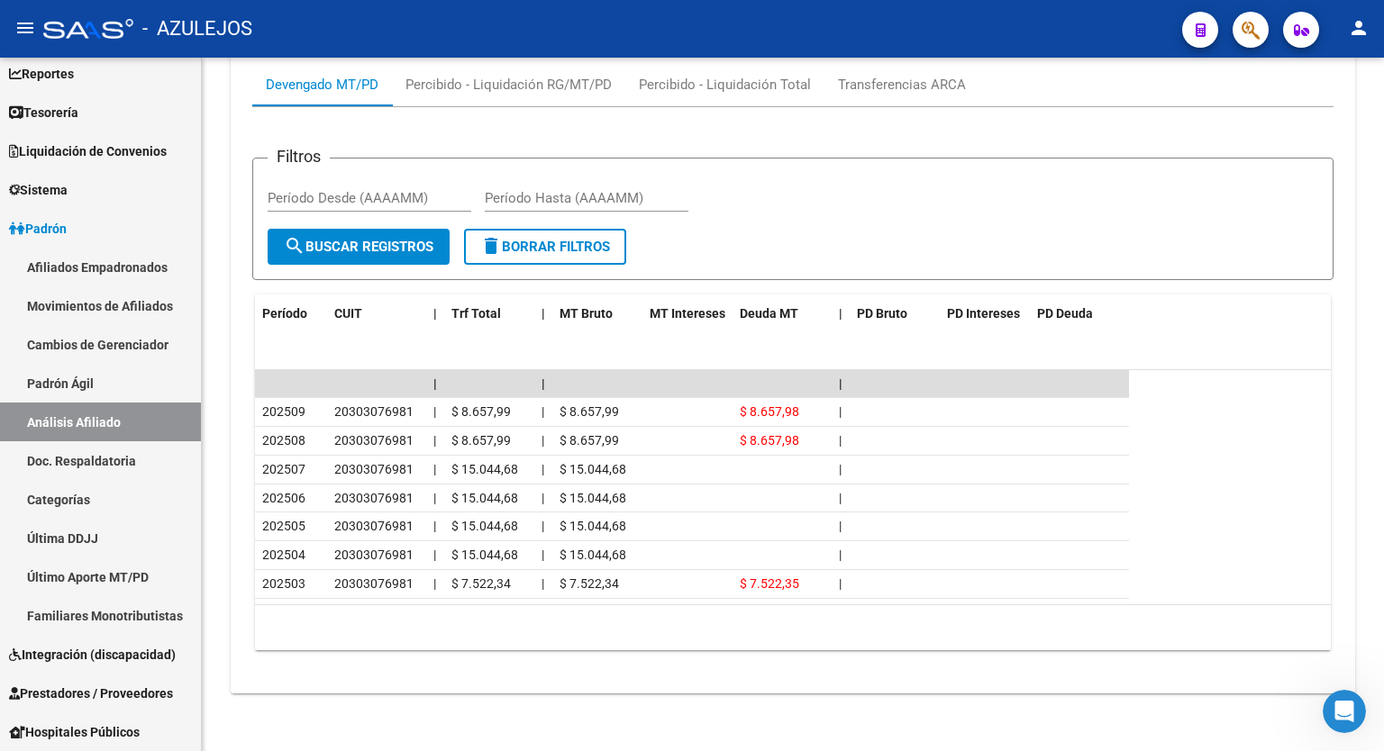
click at [1383, 626] on div at bounding box center [1381, 646] width 5 height 205
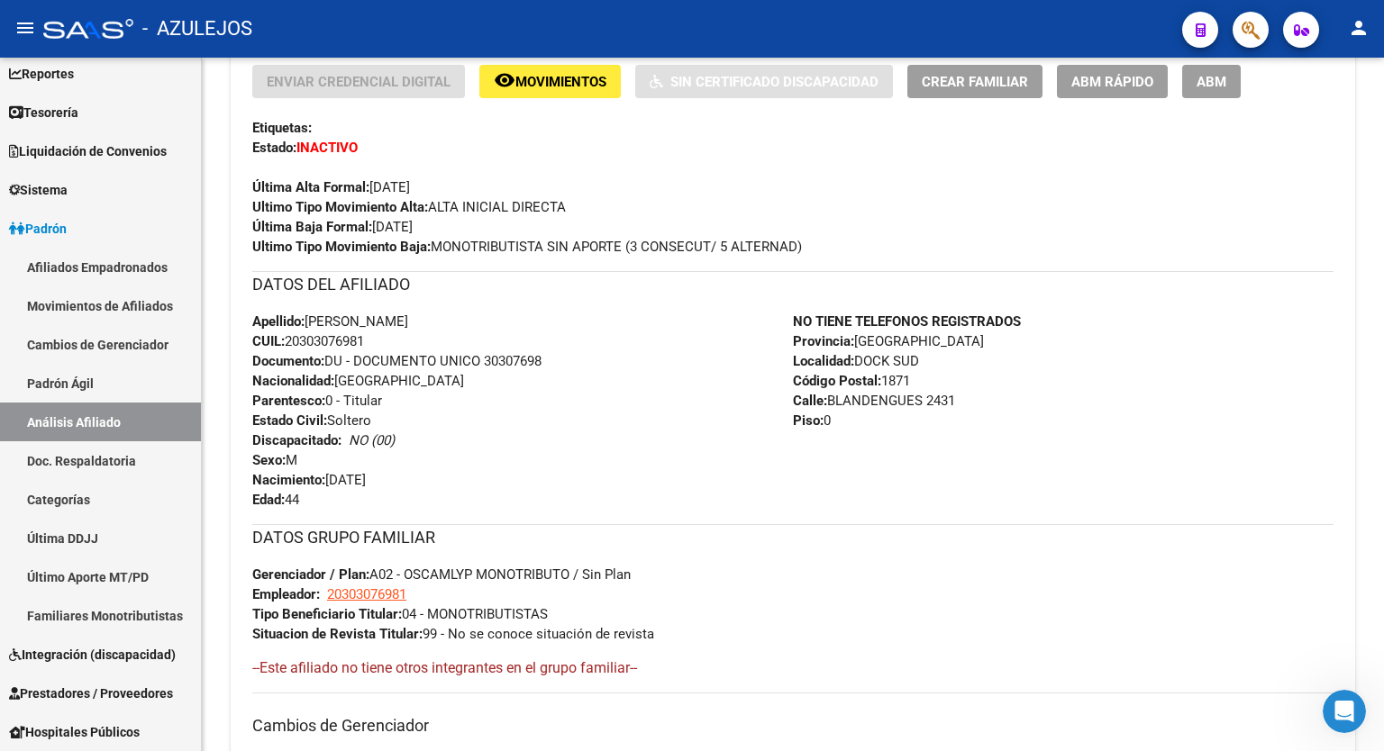
scroll to position [0, 0]
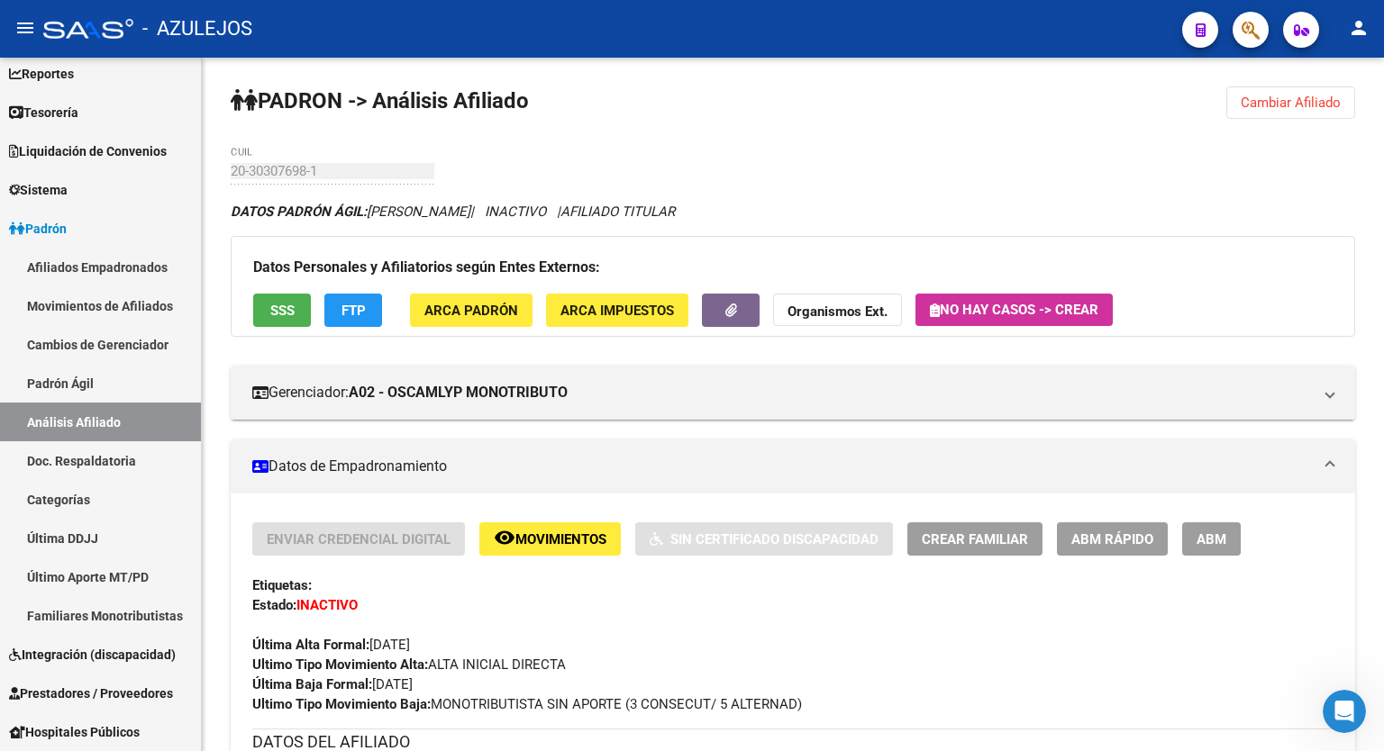
click at [1374, 37] on div "menu - AZULEJOS person Firma Express Inicio Calendario SSS Instructivos Contact…" at bounding box center [692, 375] width 1384 height 751
